Goal: Information Seeking & Learning: Learn about a topic

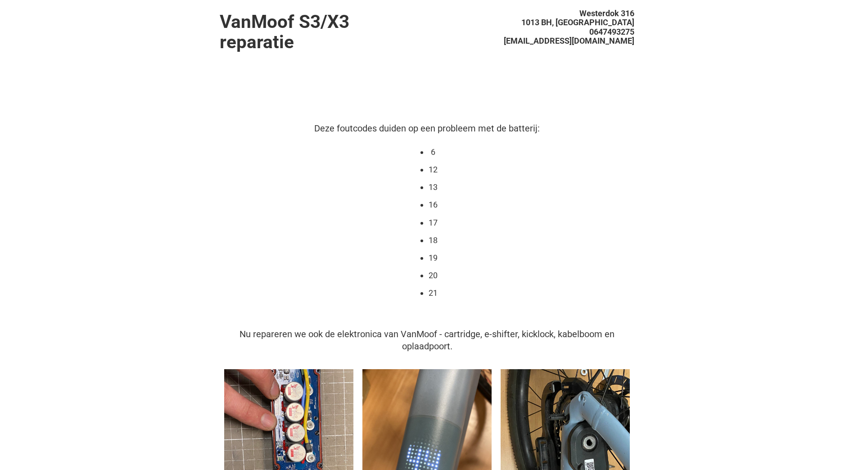
scroll to position [135, 0]
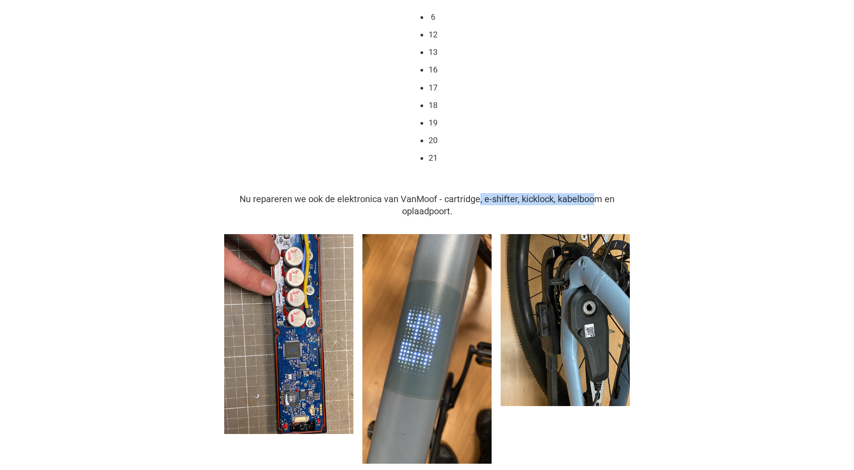
click at [479, 200] on span "Nu repareren we ook de elektronica van VanMoof - cartridge, e-shifter, kicklock…" at bounding box center [426, 205] width 375 height 23
drag, startPoint x: 461, startPoint y: 208, endPoint x: 402, endPoint y: 201, distance: 59.4
click at [402, 201] on div "Nu repareren we ook de elektronica van VanMoof - cartridge, e-shifter, kicklock…" at bounding box center [427, 205] width 415 height 24
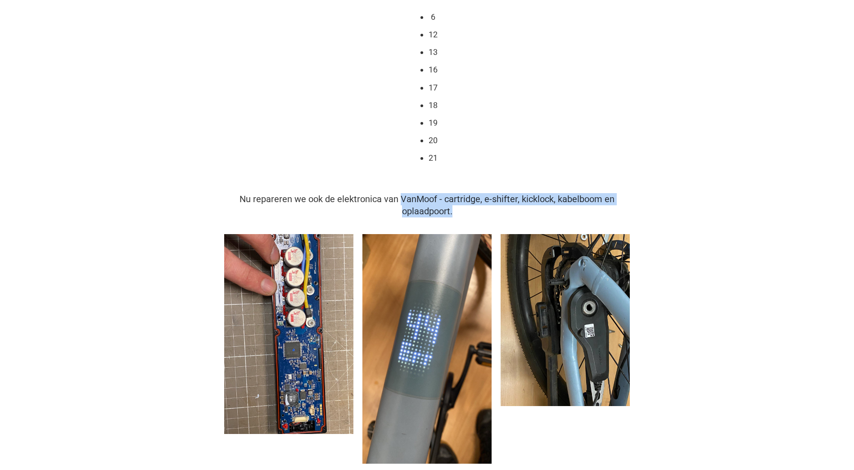
click at [401, 200] on span "Nu repareren we ook de elektronica van VanMoof - cartridge, e-shifter, kicklock…" at bounding box center [426, 205] width 375 height 23
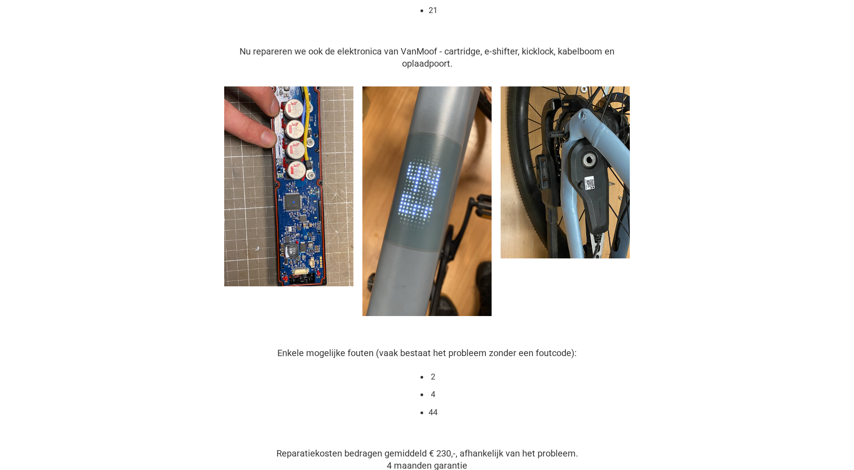
scroll to position [315, 0]
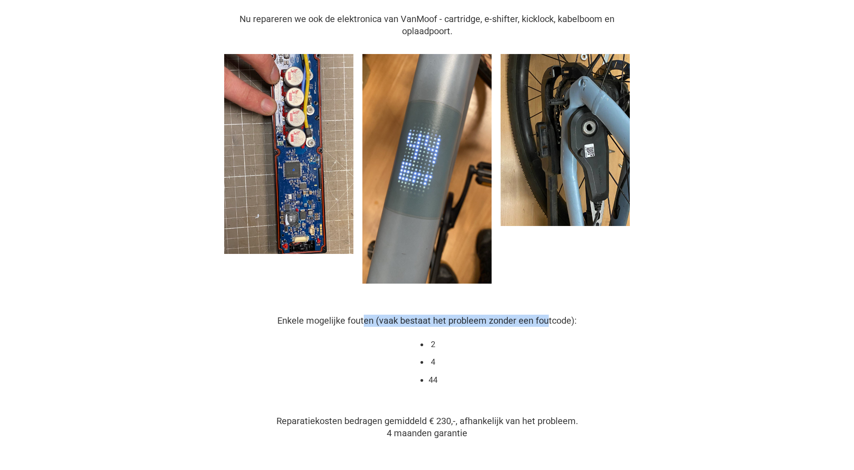
drag, startPoint x: 366, startPoint y: 325, endPoint x: 548, endPoint y: 321, distance: 181.5
click at [548, 321] on span "Enkele mogelijke fouten (vaak bestaat het probleem zonder een foutcode):" at bounding box center [426, 320] width 299 height 11
drag, startPoint x: 548, startPoint y: 321, endPoint x: 560, endPoint y: 322, distance: 12.2
click at [552, 322] on span "Enkele mogelijke fouten (vaak bestaat het probleem zonder een foutcode):" at bounding box center [426, 320] width 299 height 11
drag, startPoint x: 561, startPoint y: 321, endPoint x: 409, endPoint y: 323, distance: 152.2
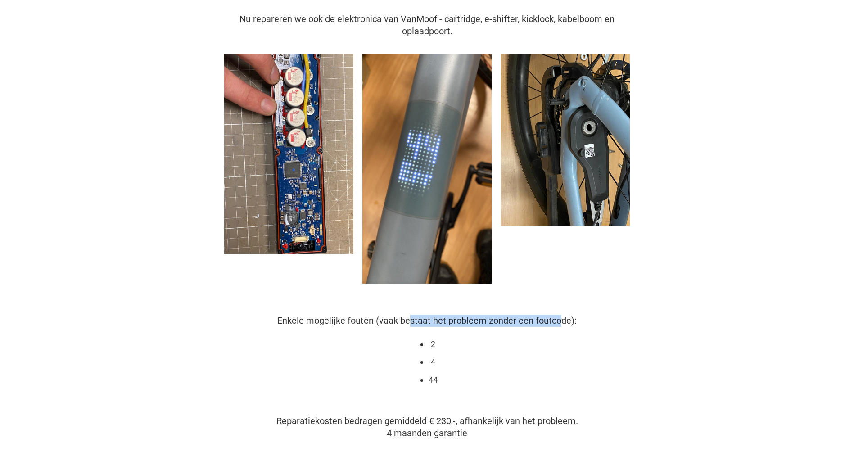
click at [409, 323] on span "Enkele mogelijke fouten (vaak bestaat het probleem zonder een foutcode):" at bounding box center [426, 320] width 299 height 11
drag, startPoint x: 409, startPoint y: 323, endPoint x: 417, endPoint y: 319, distance: 8.7
click at [417, 319] on span "Enkele mogelijke fouten (vaak bestaat het probleem zonder een foutcode):" at bounding box center [426, 320] width 299 height 11
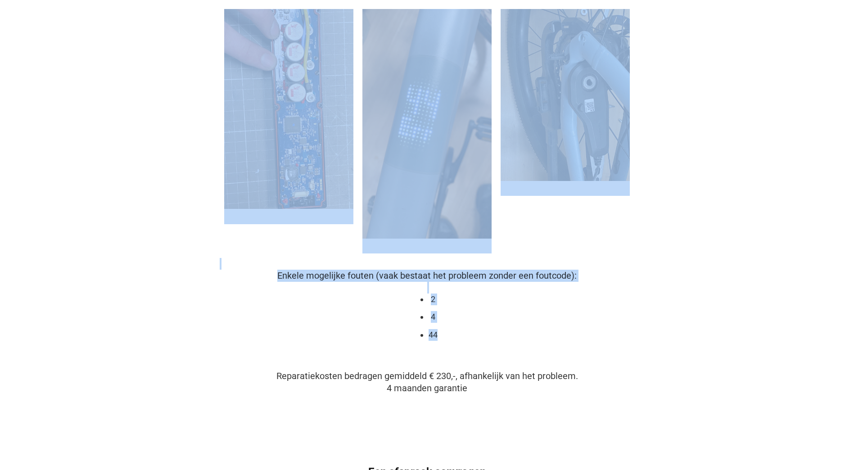
drag, startPoint x: 436, startPoint y: 333, endPoint x: 255, endPoint y: 266, distance: 193.1
drag, startPoint x: 255, startPoint y: 266, endPoint x: 319, endPoint y: 277, distance: 64.8
click at [319, 277] on span "Enkele mogelijke fouten (vaak bestaat het probleem zonder een foutcode):" at bounding box center [426, 275] width 299 height 11
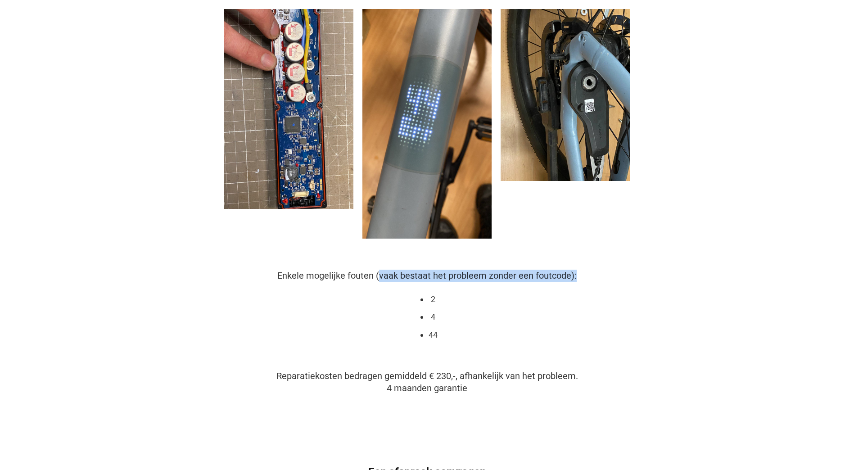
drag, startPoint x: 379, startPoint y: 278, endPoint x: 580, endPoint y: 273, distance: 200.8
click at [580, 273] on div "Enkele mogelijke fouten (vaak bestaat het probleem zonder een foutcode): 2 4 44" at bounding box center [427, 314] width 415 height 89
click at [581, 273] on div "Enkele mogelijke fouten (vaak bestaat het probleem zonder een foutcode): 2 4 44" at bounding box center [427, 314] width 415 height 89
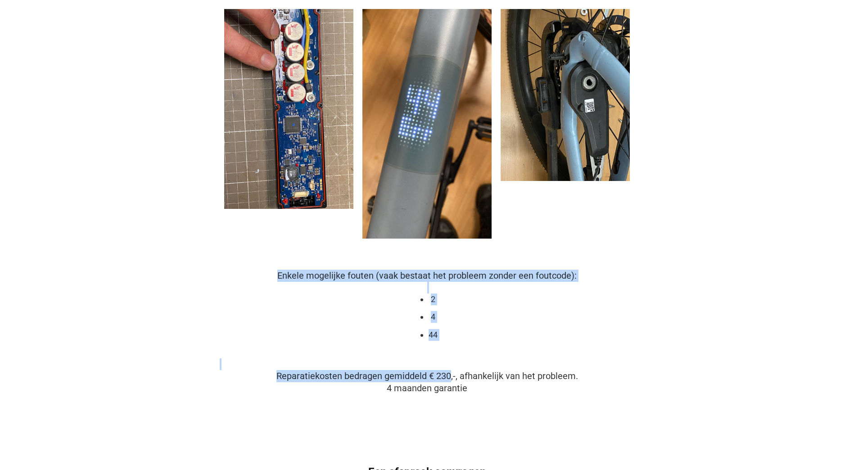
drag, startPoint x: 341, startPoint y: 368, endPoint x: 452, endPoint y: 374, distance: 110.9
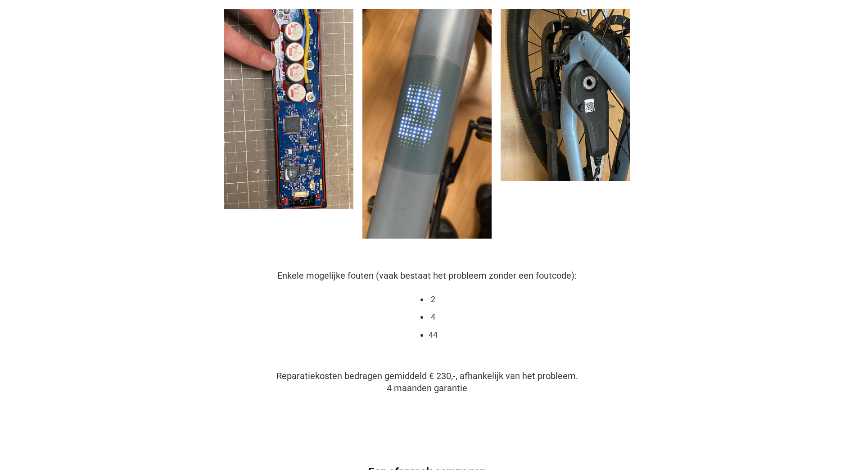
drag, startPoint x: 452, startPoint y: 374, endPoint x: 465, endPoint y: 375, distance: 13.5
click at [463, 374] on span "Reparatiekosten bedragen gemiddeld € 230,-, afhankelijk van het probleem." at bounding box center [427, 375] width 302 height 11
drag, startPoint x: 482, startPoint y: 376, endPoint x: 574, endPoint y: 383, distance: 92.5
click at [574, 383] on div "Reparatiekosten bedragen gemiddeld € 230,-, afhankelijk van het probleem. 4 maa…" at bounding box center [427, 382] width 415 height 24
drag, startPoint x: 574, startPoint y: 383, endPoint x: 567, endPoint y: 383, distance: 6.8
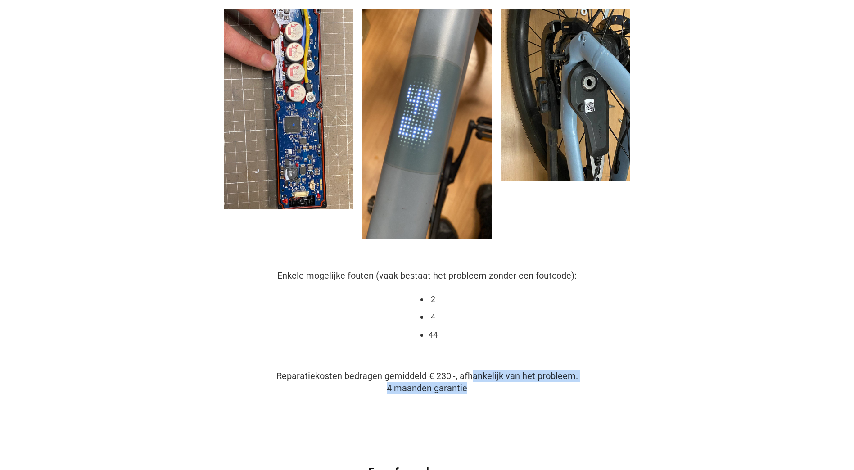
click at [574, 383] on div "Reparatiekosten bedragen gemiddeld € 230,-, afhankelijk van het probleem. 4 maa…" at bounding box center [427, 382] width 415 height 24
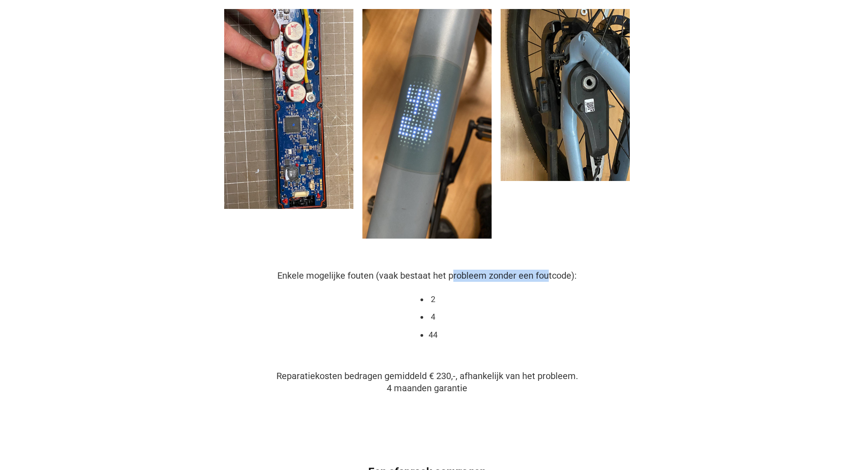
drag, startPoint x: 542, startPoint y: 278, endPoint x: 548, endPoint y: 278, distance: 6.3
click at [548, 278] on span "Enkele mogelijke fouten (vaak bestaat het probleem zonder een foutcode):" at bounding box center [426, 275] width 299 height 11
drag, startPoint x: 548, startPoint y: 278, endPoint x: 379, endPoint y: 275, distance: 169.8
click at [379, 275] on div "Enkele mogelijke fouten (vaak bestaat het probleem zonder een foutcode): 2 4 44" at bounding box center [427, 314] width 415 height 89
click at [550, 278] on span "Enkele mogelijke fouten (vaak bestaat het probleem zonder een foutcode):" at bounding box center [426, 275] width 299 height 11
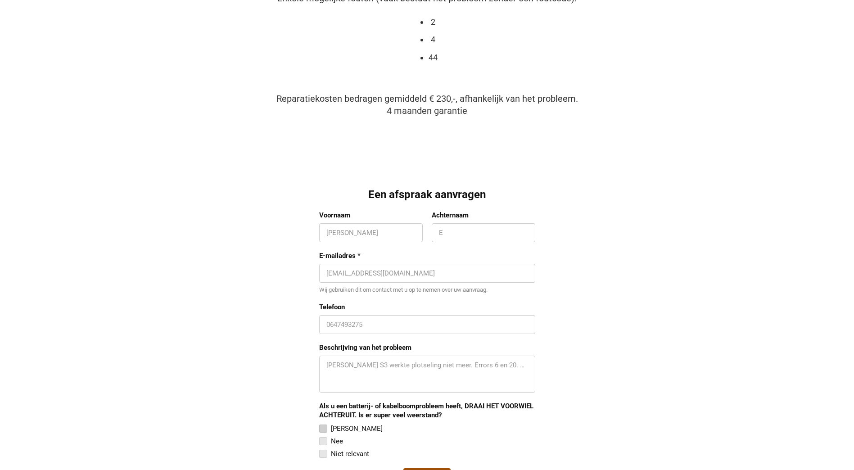
scroll to position [720, 0]
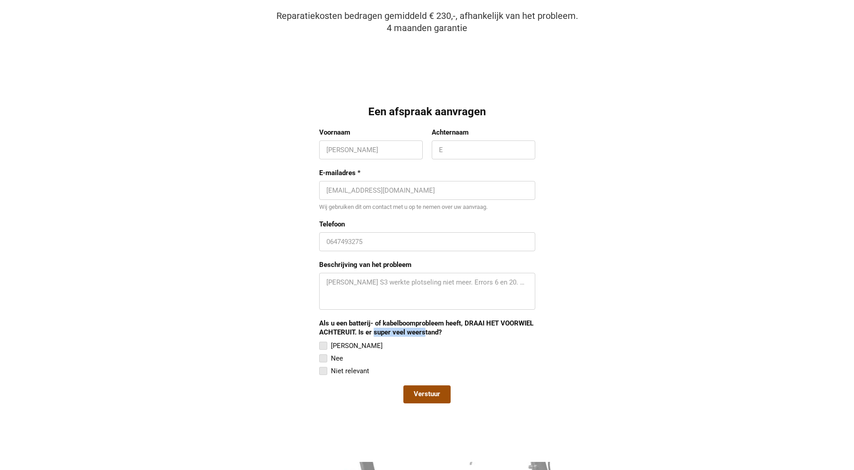
drag, startPoint x: 399, startPoint y: 333, endPoint x: 423, endPoint y: 332, distance: 23.4
click at [423, 332] on div "Als u een batterij- of kabelboomprobleem heeft, DRAAI HET VOORWIEL ACHTERUIT. I…" at bounding box center [427, 328] width 216 height 18
drag, startPoint x: 423, startPoint y: 332, endPoint x: 430, endPoint y: 332, distance: 7.7
click at [430, 332] on div "Als u een batterij- of kabelboomprobleem heeft, DRAAI HET VOORWIEL ACHTERUIT. I…" at bounding box center [427, 328] width 216 height 18
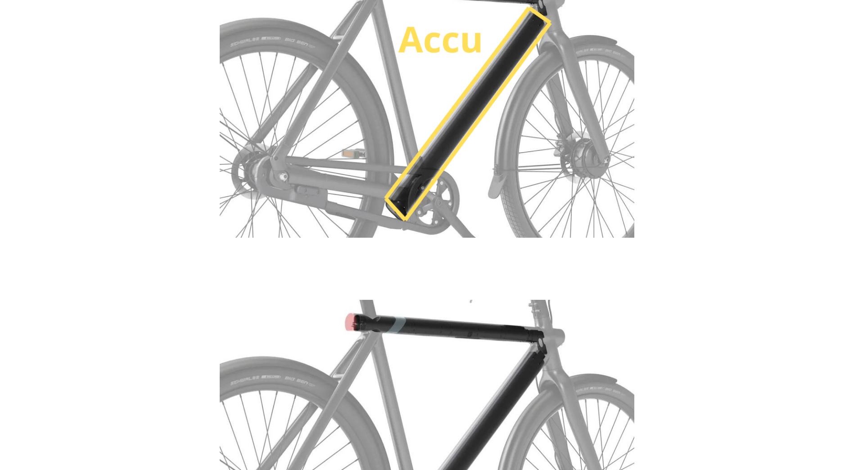
scroll to position [1132, 0]
